Goal: Task Accomplishment & Management: Complete application form

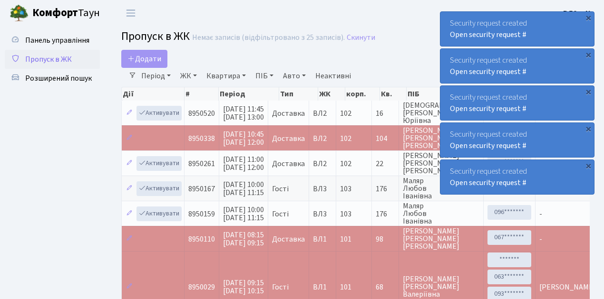
select select "25"
click at [46, 63] on span "Пропуск в ЖК" at bounding box center [48, 59] width 47 height 10
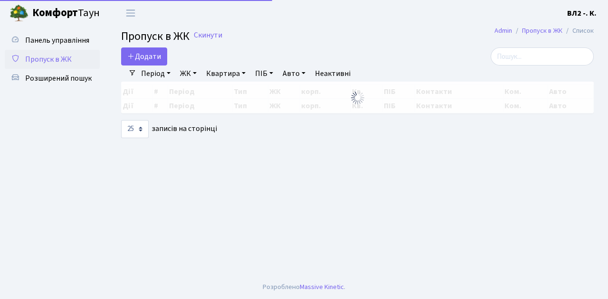
select select "25"
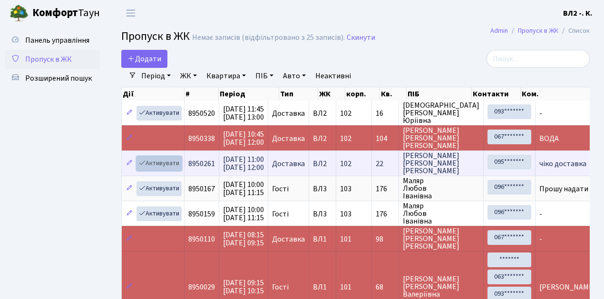
click at [165, 162] on link "Активувати" at bounding box center [158, 163] width 45 height 15
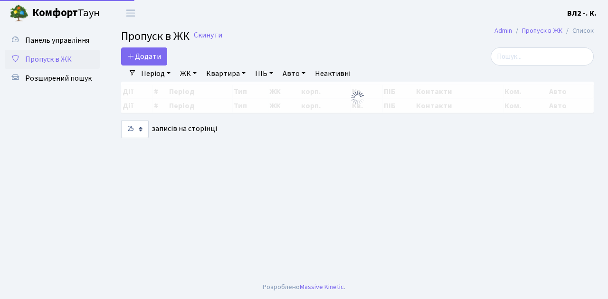
select select "25"
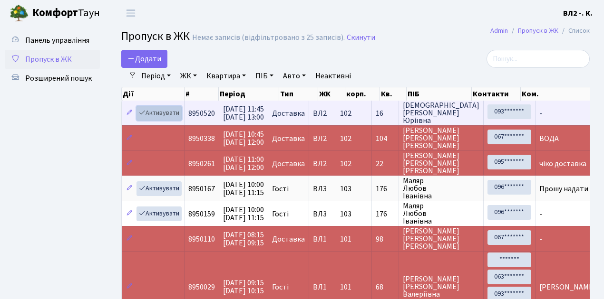
click at [166, 114] on link "Активувати" at bounding box center [158, 113] width 45 height 15
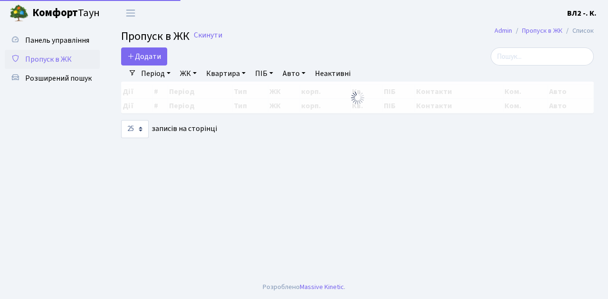
select select "25"
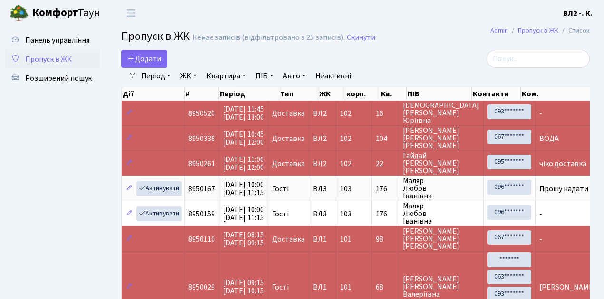
click at [50, 162] on ul "Панель управління Пропуск в ЖК Розширений пошук" at bounding box center [52, 249] width 95 height 437
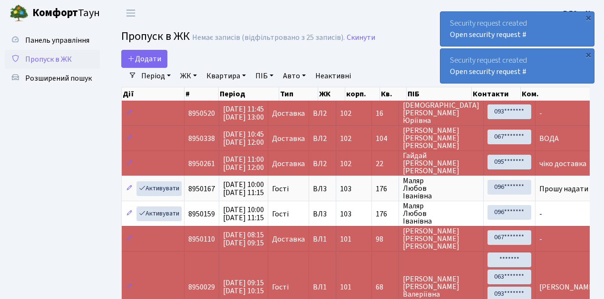
click at [53, 56] on span "Пропуск в ЖК" at bounding box center [48, 59] width 47 height 10
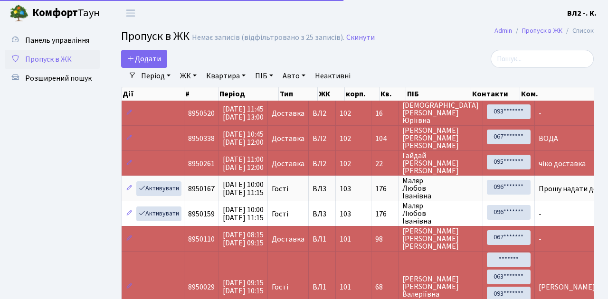
select select "25"
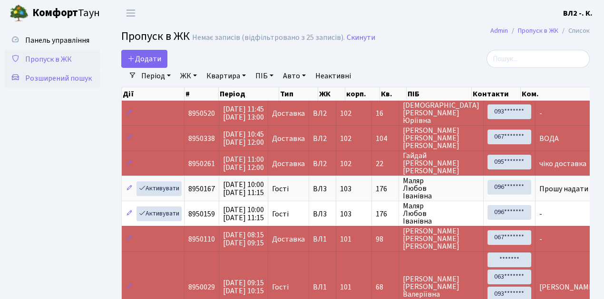
click at [56, 77] on span "Розширений пошук" at bounding box center [58, 78] width 67 height 10
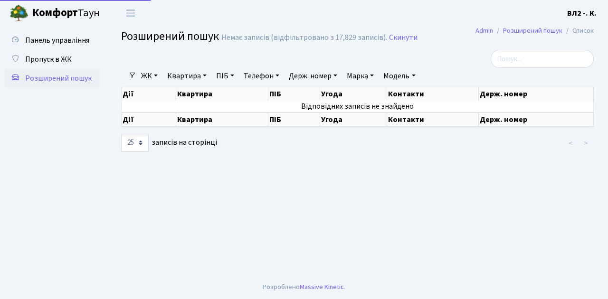
select select "25"
click at [58, 62] on span "Пропуск в ЖК" at bounding box center [48, 59] width 47 height 10
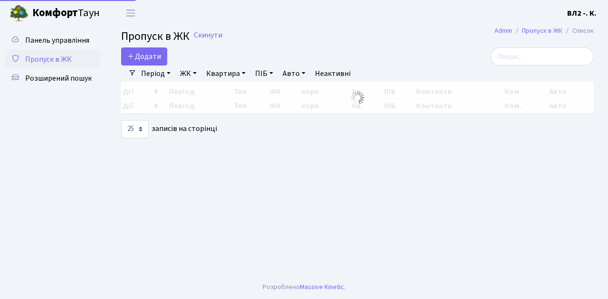
select select "25"
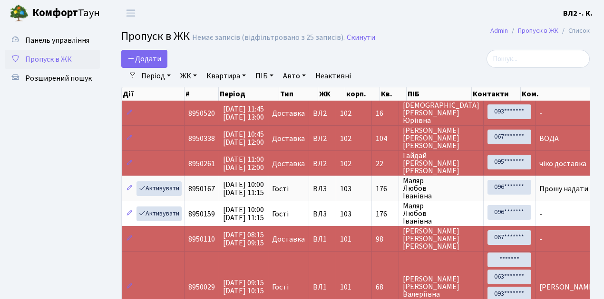
click at [214, 78] on link "Квартира" at bounding box center [225, 76] width 47 height 16
click at [149, 59] on span "Додати" at bounding box center [144, 59] width 34 height 10
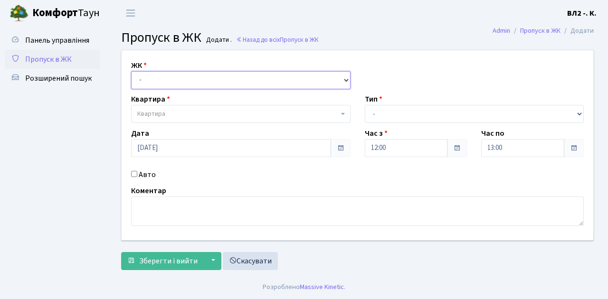
click at [153, 75] on select "- ВЛ1, Ужгородський пров., 4/1 ВЛ2, Голосіївський просп., 76 ВЛ3, пр.Голосіївсь…" at bounding box center [241, 80] width 220 height 18
select select "317"
click at [131, 71] on select "- ВЛ1, Ужгородський пров., 4/1 ВЛ2, Голосіївський просп., 76 ВЛ3, пр.Голосіївсь…" at bounding box center [241, 80] width 220 height 18
select select
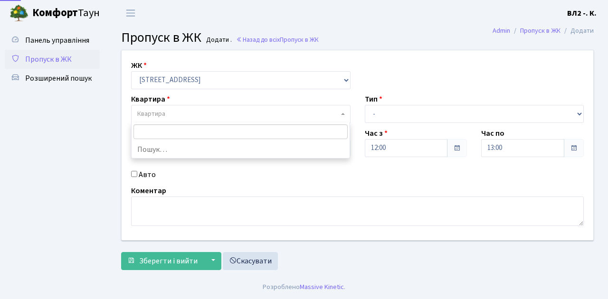
click at [164, 113] on span "Квартира" at bounding box center [151, 114] width 28 height 10
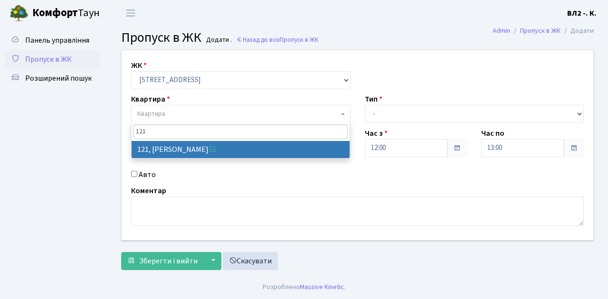
type input "121"
select select "38299"
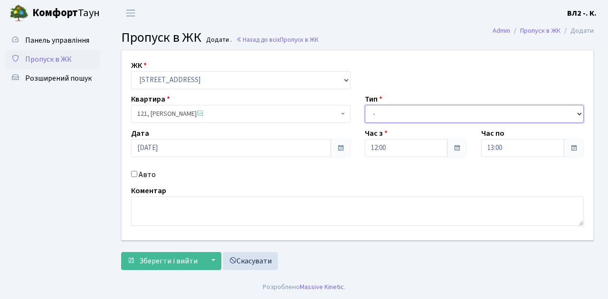
click at [392, 116] on select "- Доставка Таксі Гості Сервіс" at bounding box center [475, 114] width 220 height 18
select select "1"
click at [365, 105] on select "- Доставка Таксі Гості Сервіс" at bounding box center [475, 114] width 220 height 18
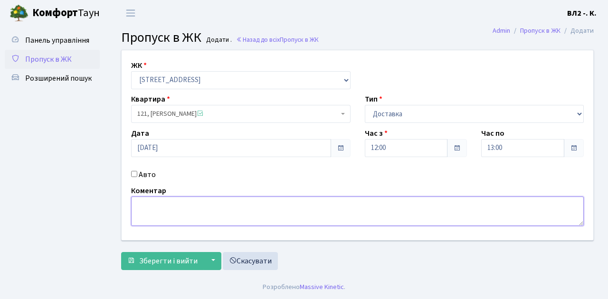
click at [164, 211] on textarea at bounding box center [357, 211] width 453 height 29
click at [165, 209] on textarea at bounding box center [357, 211] width 453 height 29
type textarea "Glovo"
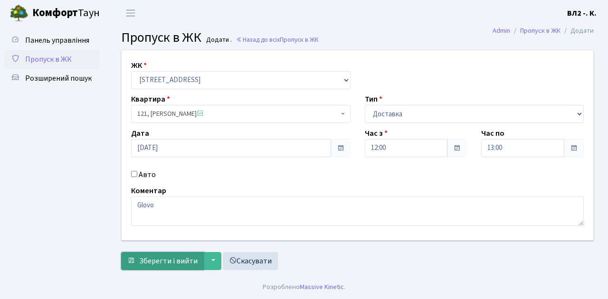
click at [181, 260] on span "Зберегти і вийти" at bounding box center [168, 261] width 58 height 10
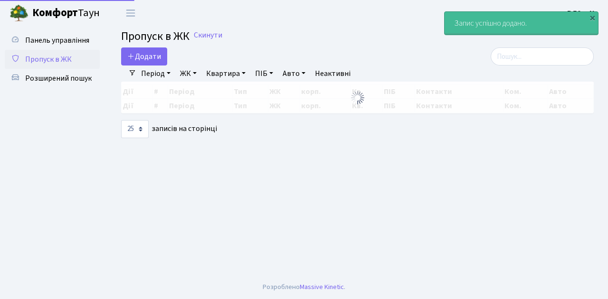
select select "25"
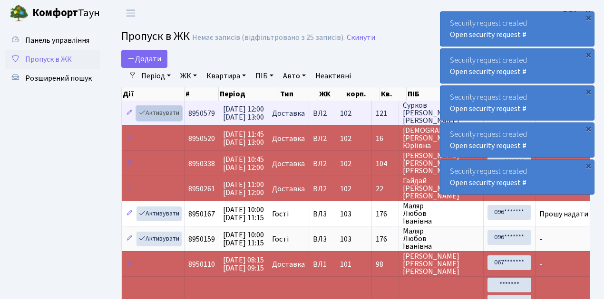
click at [161, 113] on link "Активувати" at bounding box center [158, 113] width 45 height 15
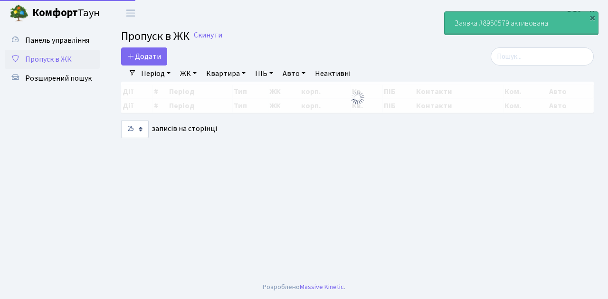
select select "25"
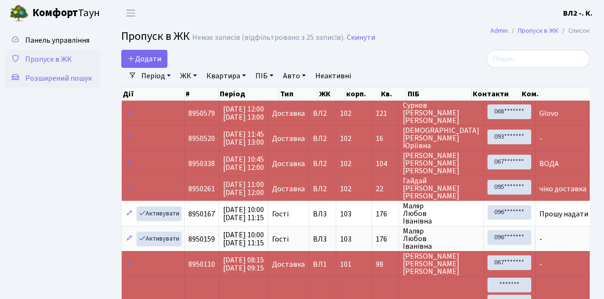
click at [63, 78] on span "Розширений пошук" at bounding box center [58, 78] width 67 height 10
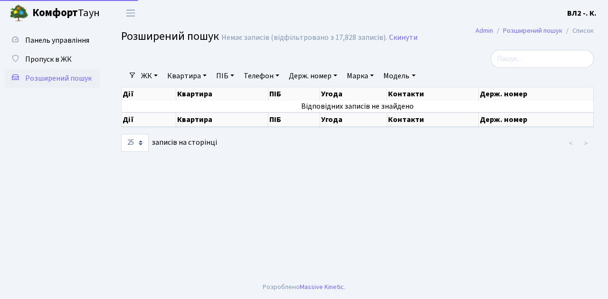
select select "25"
click at [173, 77] on link "Квартира" at bounding box center [187, 76] width 47 height 16
type input "54"
